Goal: Navigation & Orientation: Understand site structure

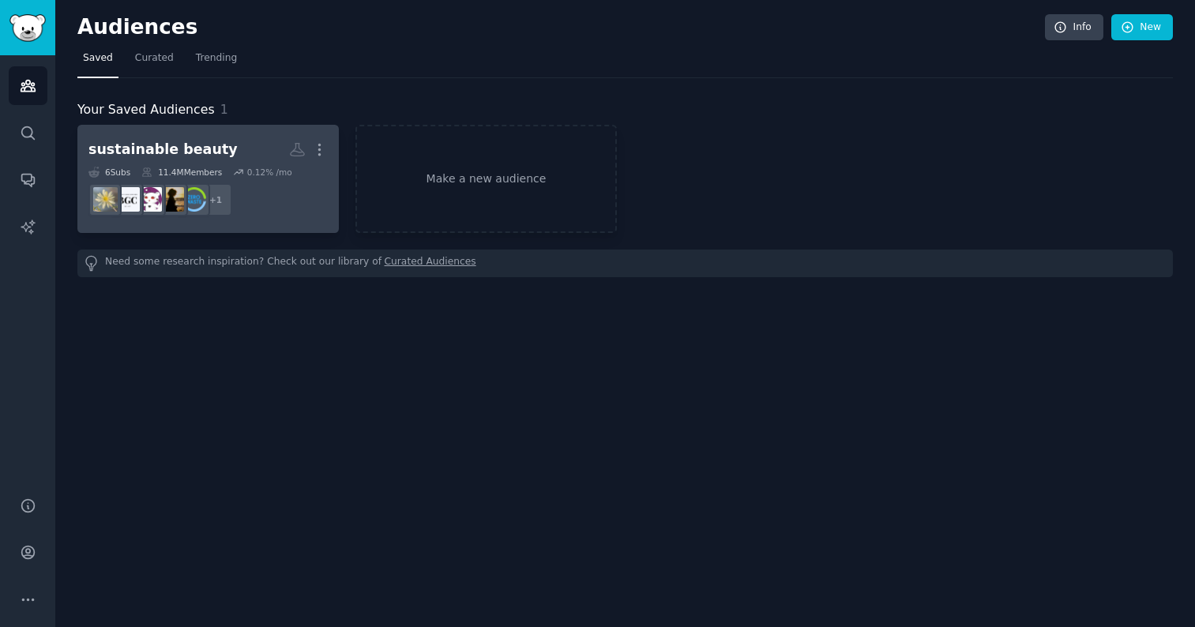
click at [207, 146] on div "sustainable beauty" at bounding box center [162, 150] width 149 height 20
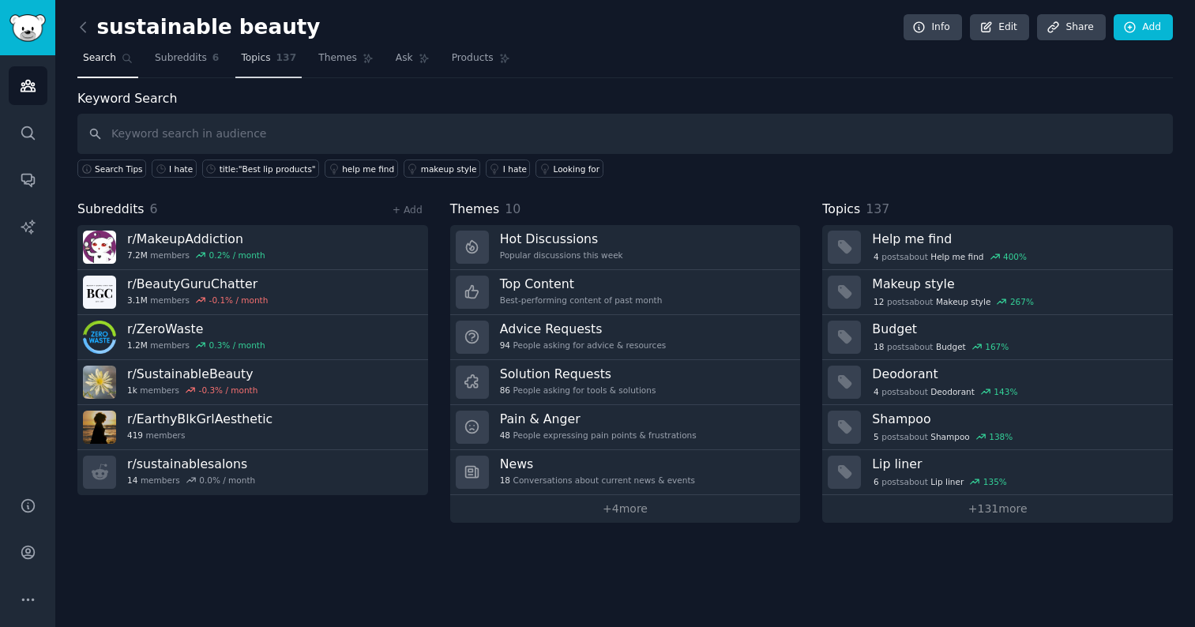
click at [274, 67] on link "Topics 137" at bounding box center [268, 62] width 66 height 32
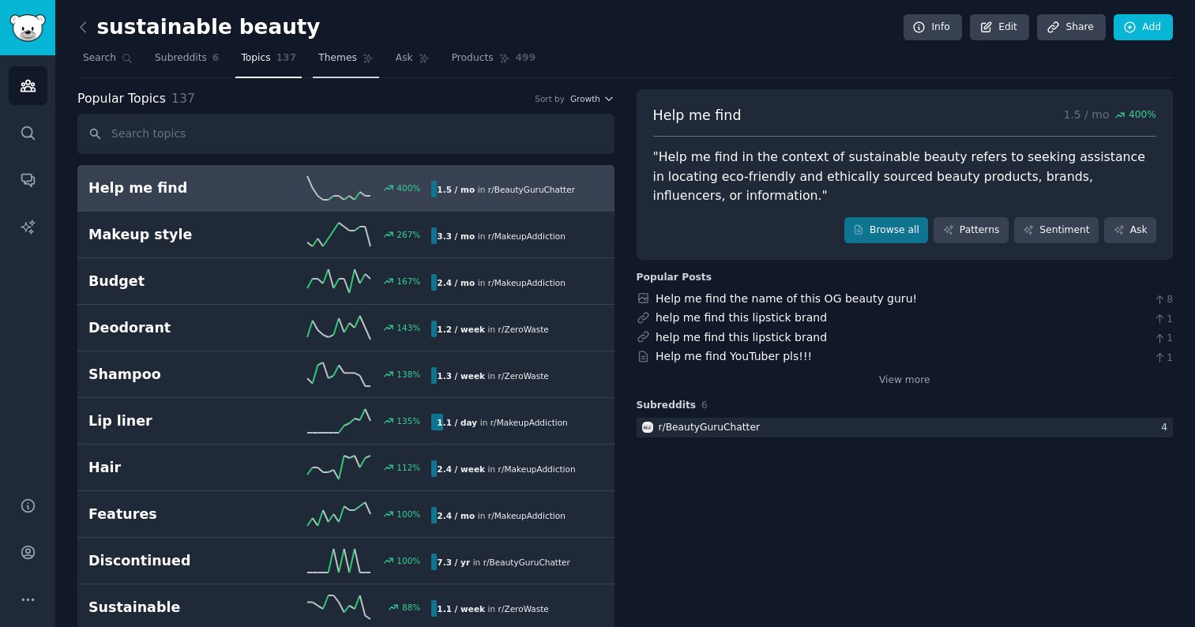
click at [350, 76] on link "Themes" at bounding box center [346, 62] width 66 height 32
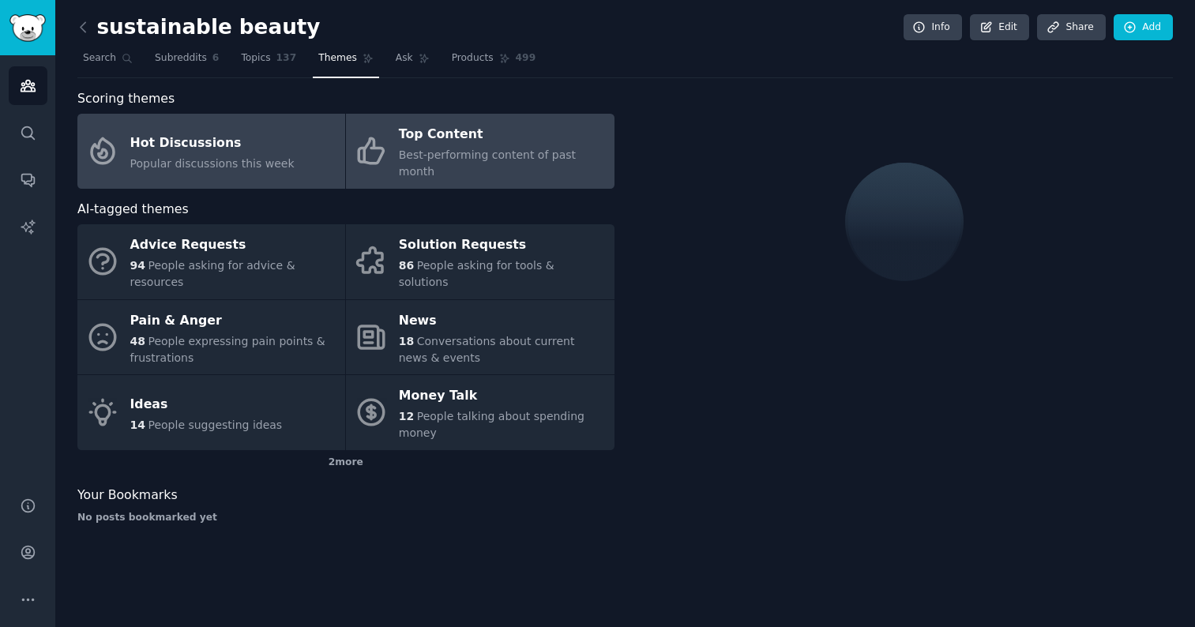
click at [567, 152] on span "Best-performing content of past month" at bounding box center [487, 162] width 177 height 29
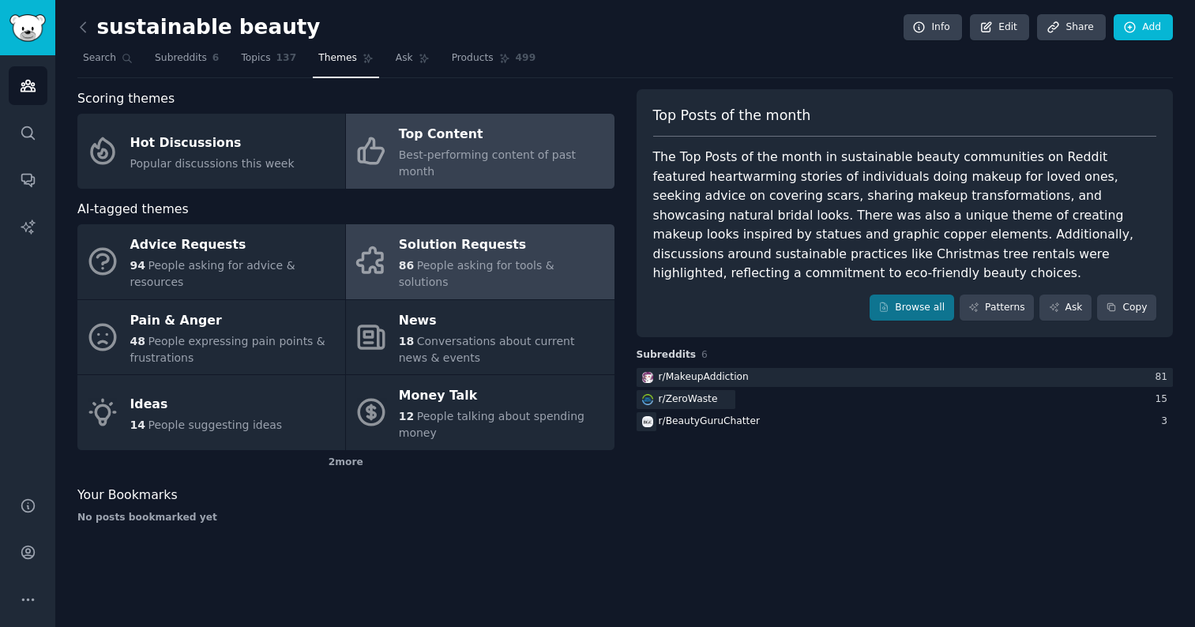
click at [512, 224] on link "Solution Requests 86 People asking for tools & solutions" at bounding box center [480, 261] width 268 height 75
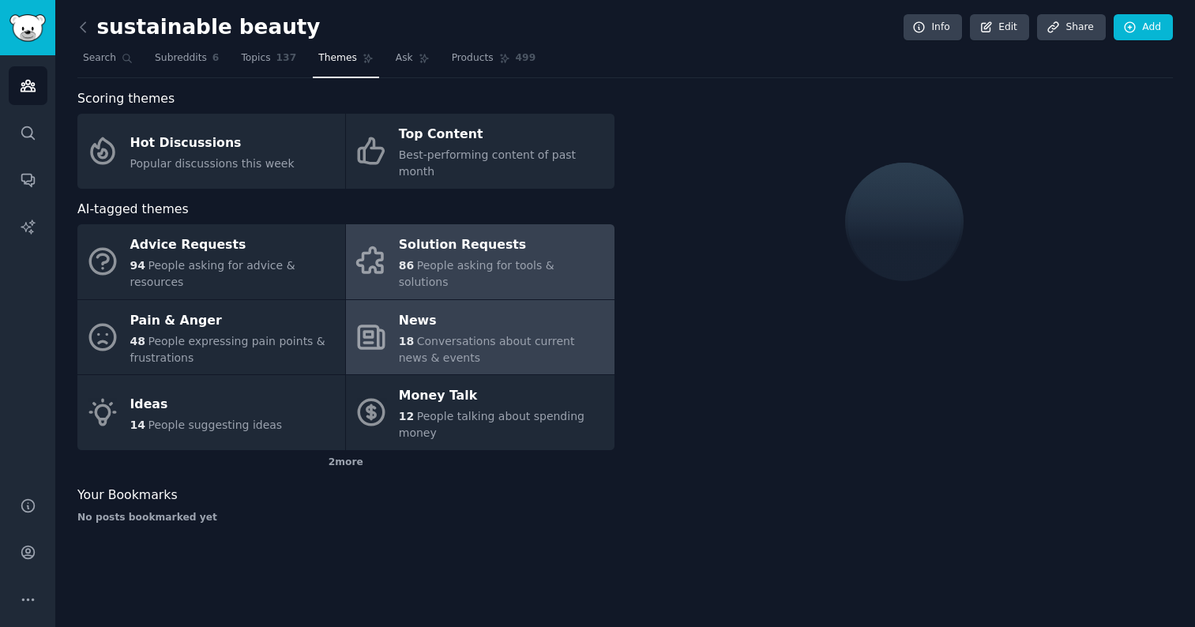
click at [527, 308] on div "News" at bounding box center [502, 320] width 207 height 25
